Goal: Task Accomplishment & Management: Manage account settings

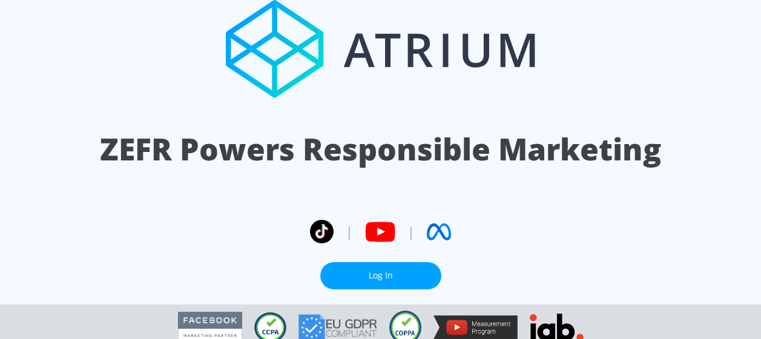
scroll to position [57, 0]
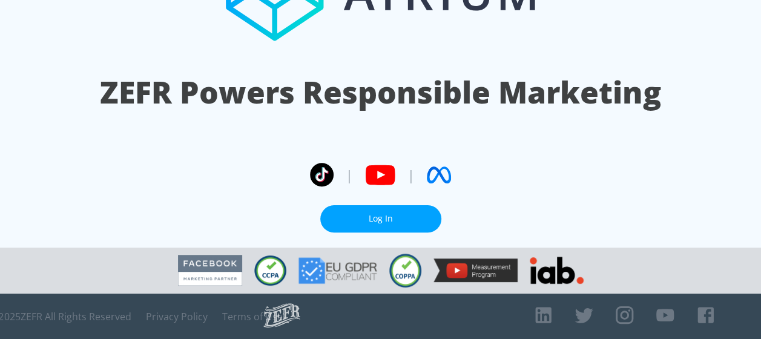
click at [379, 217] on link "Log In" at bounding box center [380, 218] width 121 height 27
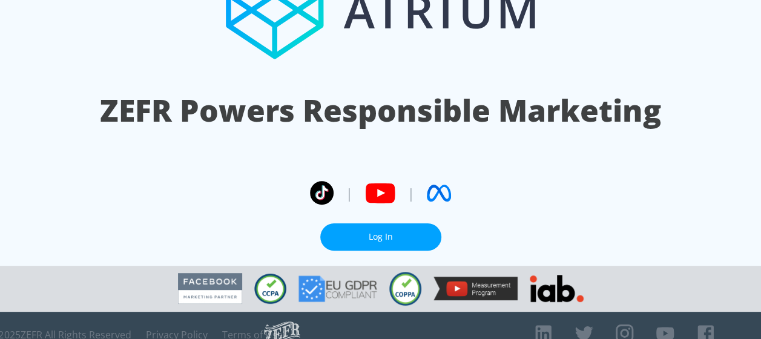
scroll to position [57, 0]
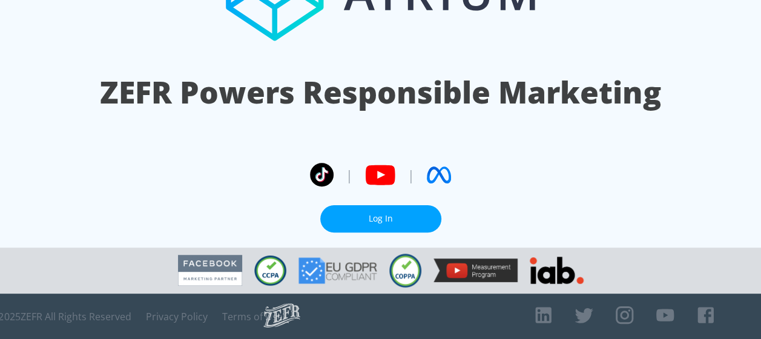
drag, startPoint x: 393, startPoint y: 218, endPoint x: 386, endPoint y: 232, distance: 15.7
click at [393, 218] on link "Log In" at bounding box center [380, 218] width 121 height 27
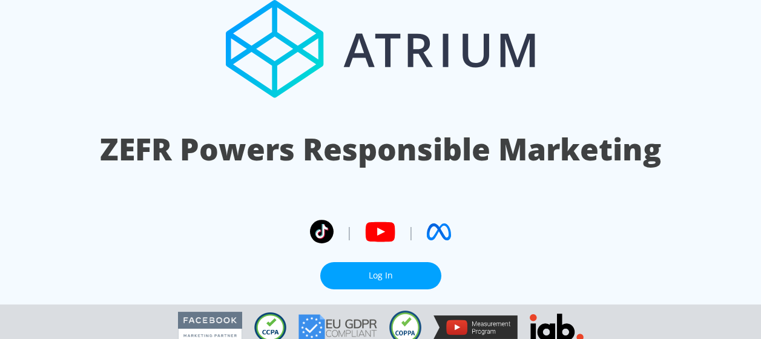
scroll to position [57, 0]
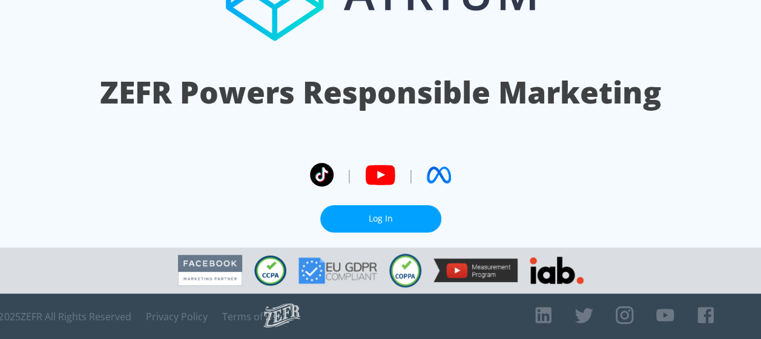
click at [385, 217] on link "Log In" at bounding box center [380, 218] width 121 height 27
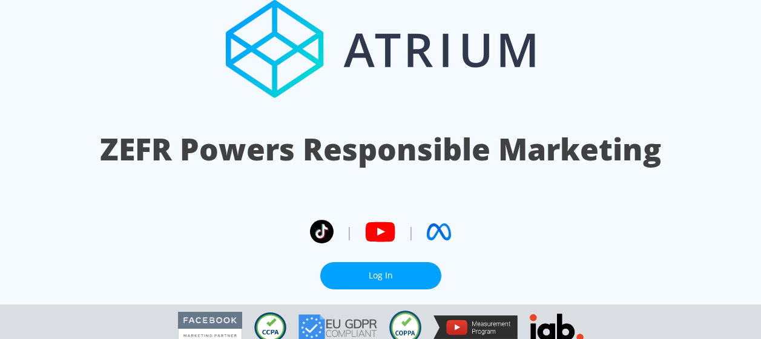
scroll to position [57, 0]
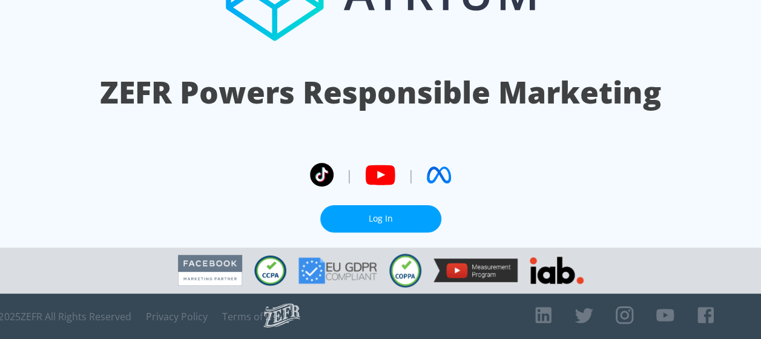
click at [373, 216] on link "Log In" at bounding box center [380, 218] width 121 height 27
